Goal: Check status: Check status

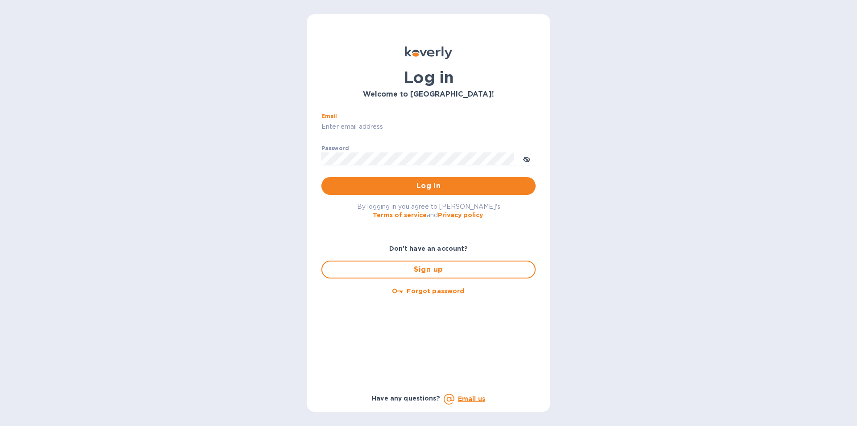
click at [351, 125] on input "Email" at bounding box center [429, 126] width 214 height 13
type input "[EMAIL_ADDRESS][DOMAIN_NAME]"
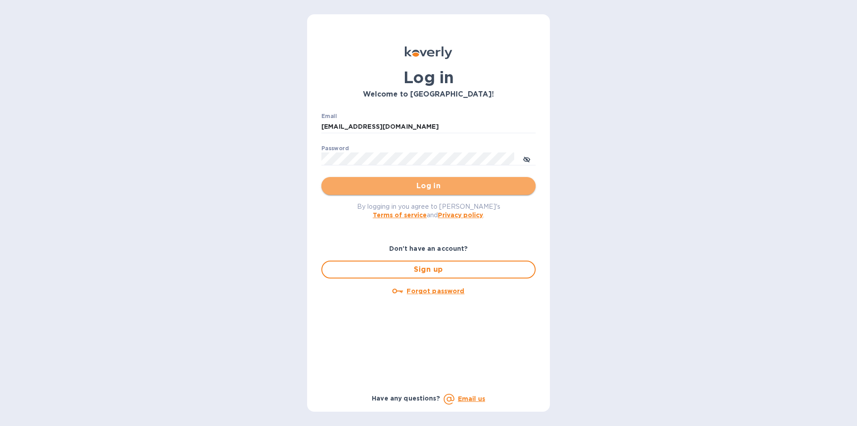
click at [428, 184] on span "Log in" at bounding box center [429, 185] width 200 height 11
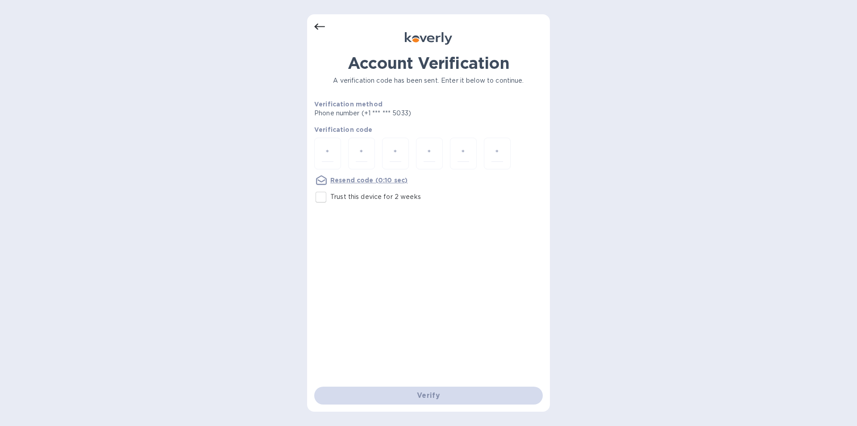
click at [344, 150] on div at bounding box center [428, 154] width 229 height 33
click at [336, 152] on div at bounding box center [327, 154] width 27 height 32
type input "8"
type input "0"
type input "9"
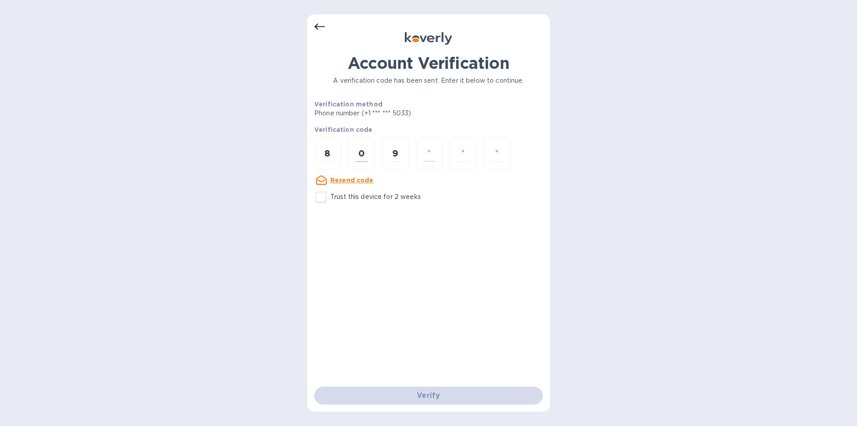
type input "4"
type input "1"
type input "7"
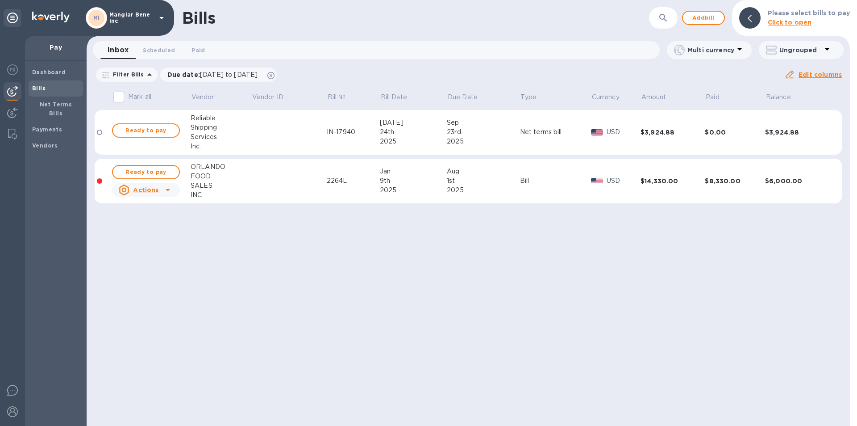
click at [160, 17] on icon at bounding box center [161, 18] width 11 height 11
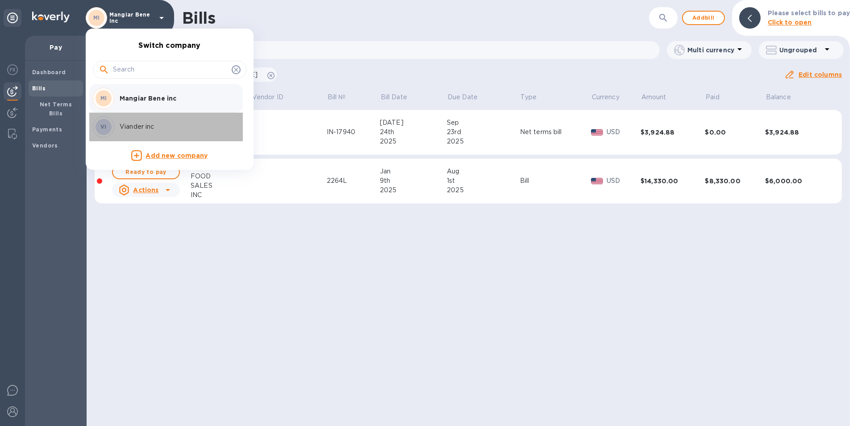
click at [145, 124] on p "Viander inc" at bounding box center [176, 126] width 113 height 9
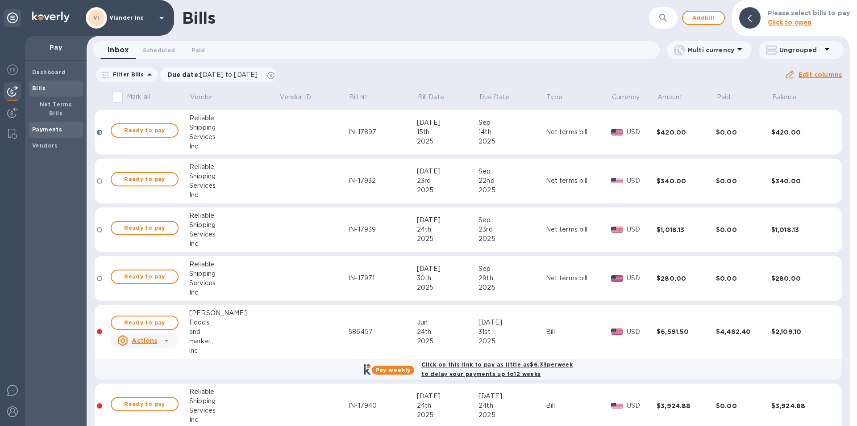
click at [53, 126] on b "Payments" at bounding box center [47, 129] width 30 height 7
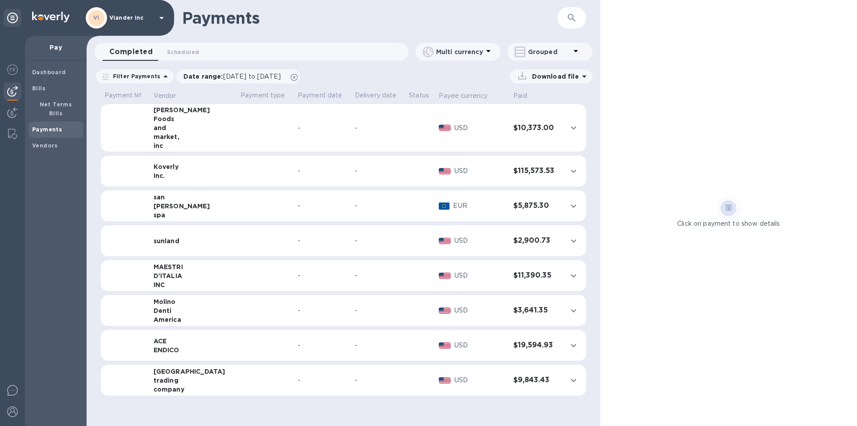
click at [237, 128] on td at bounding box center [265, 128] width 57 height 48
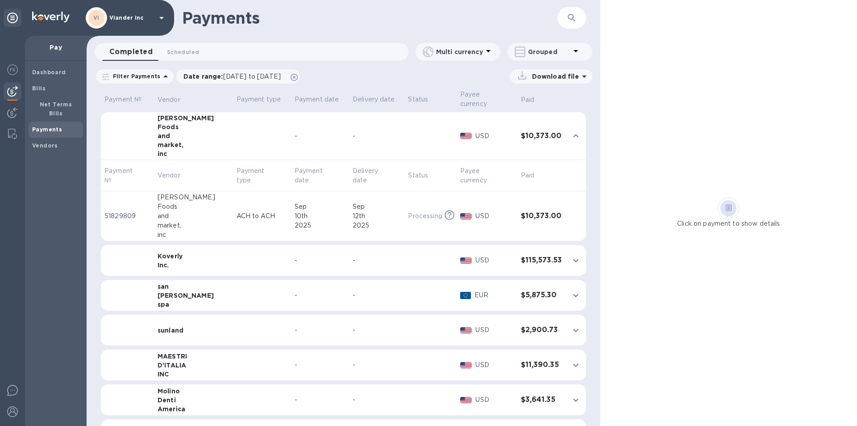
click at [233, 321] on td at bounding box center [262, 329] width 58 height 31
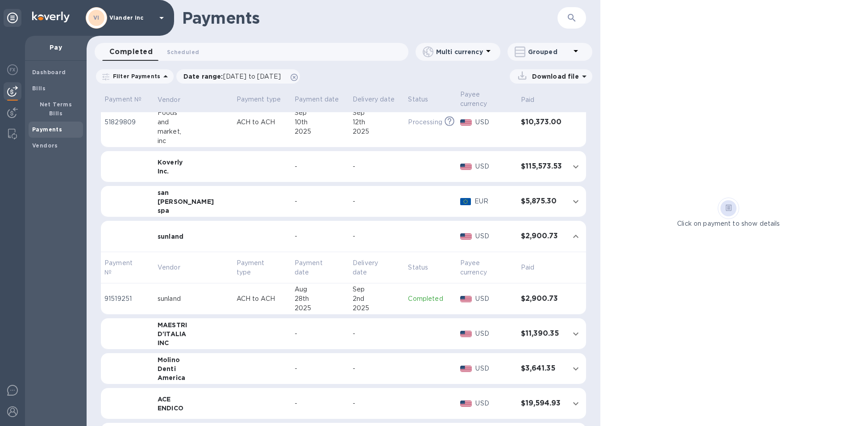
scroll to position [122, 0]
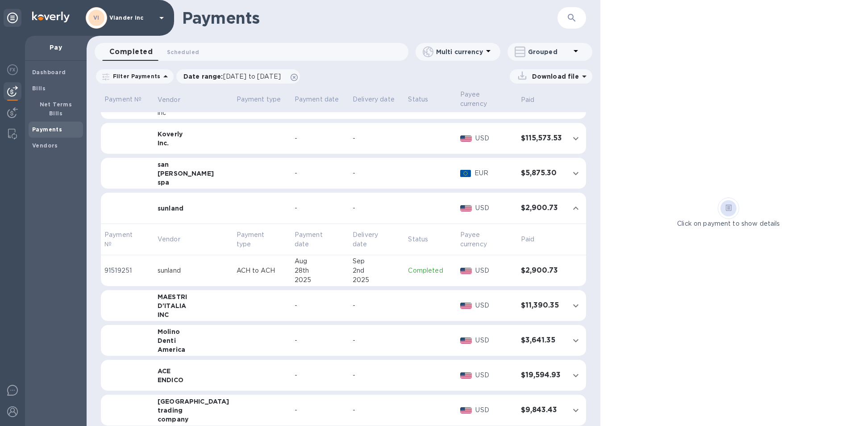
click at [296, 405] on div "-" at bounding box center [320, 409] width 51 height 9
click at [301, 405] on div "-" at bounding box center [321, 409] width 51 height 9
click at [443, 401] on td at bounding box center [431, 409] width 52 height 31
click at [535, 405] on h3 "$9,843.43" at bounding box center [541, 409] width 41 height 8
click at [233, 405] on td at bounding box center [262, 409] width 58 height 31
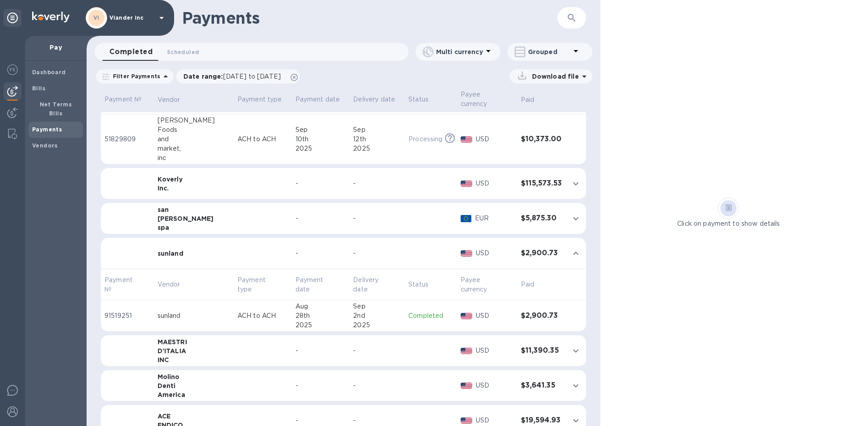
scroll to position [0, 0]
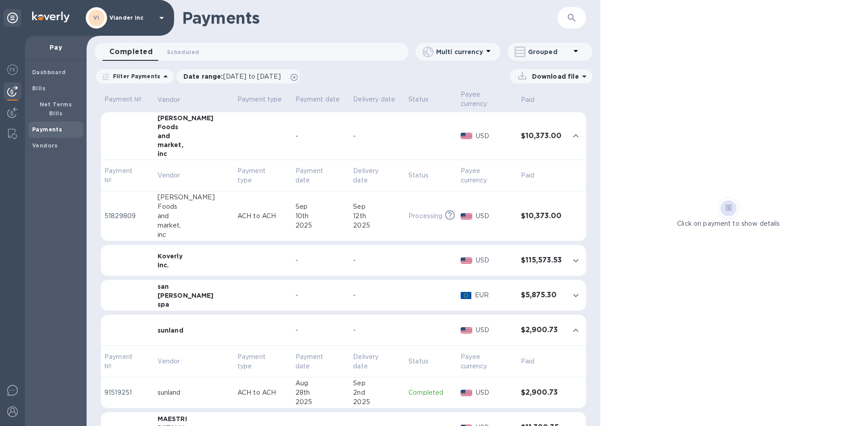
click at [235, 294] on td at bounding box center [263, 295] width 58 height 31
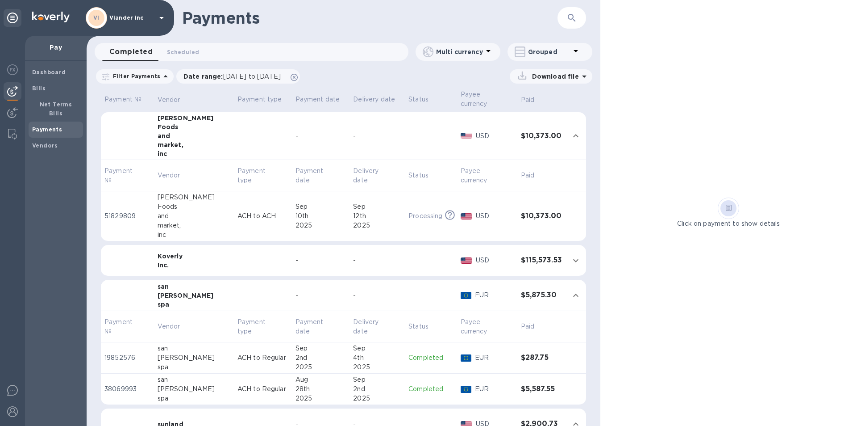
click at [414, 384] on p "Completed" at bounding box center [431, 388] width 45 height 9
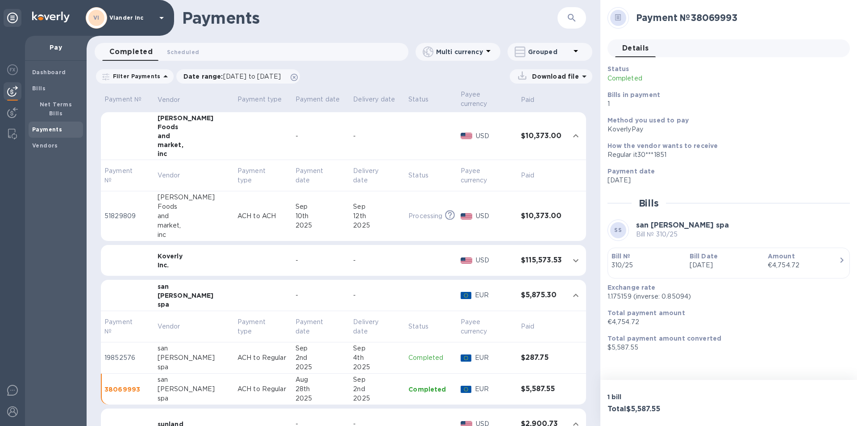
click at [626, 264] on p "310/25" at bounding box center [647, 264] width 71 height 9
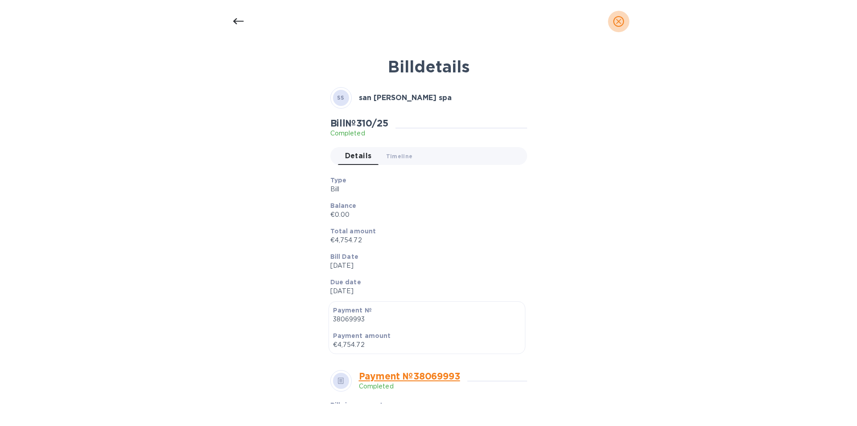
click at [620, 22] on icon "close" at bounding box center [618, 21] width 9 height 9
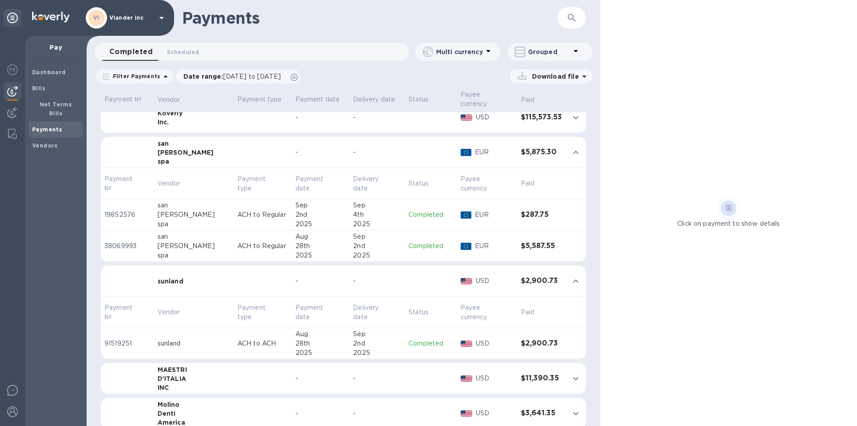
scroll to position [179, 0]
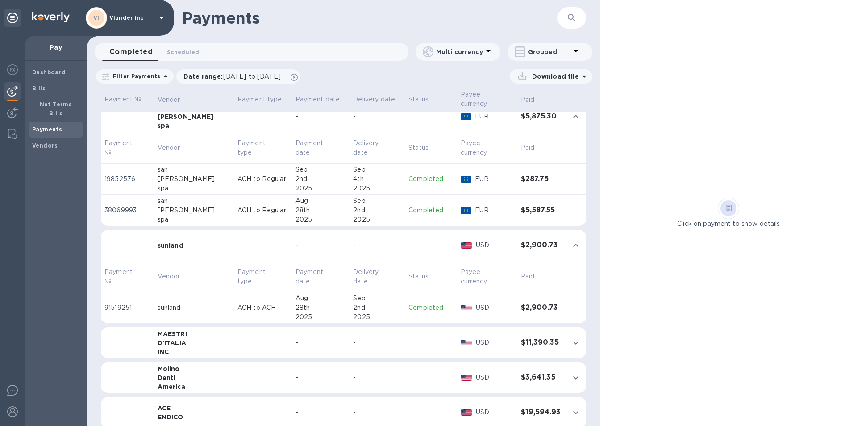
click at [234, 338] on td at bounding box center [263, 342] width 58 height 31
